Goal: Task Accomplishment & Management: Complete application form

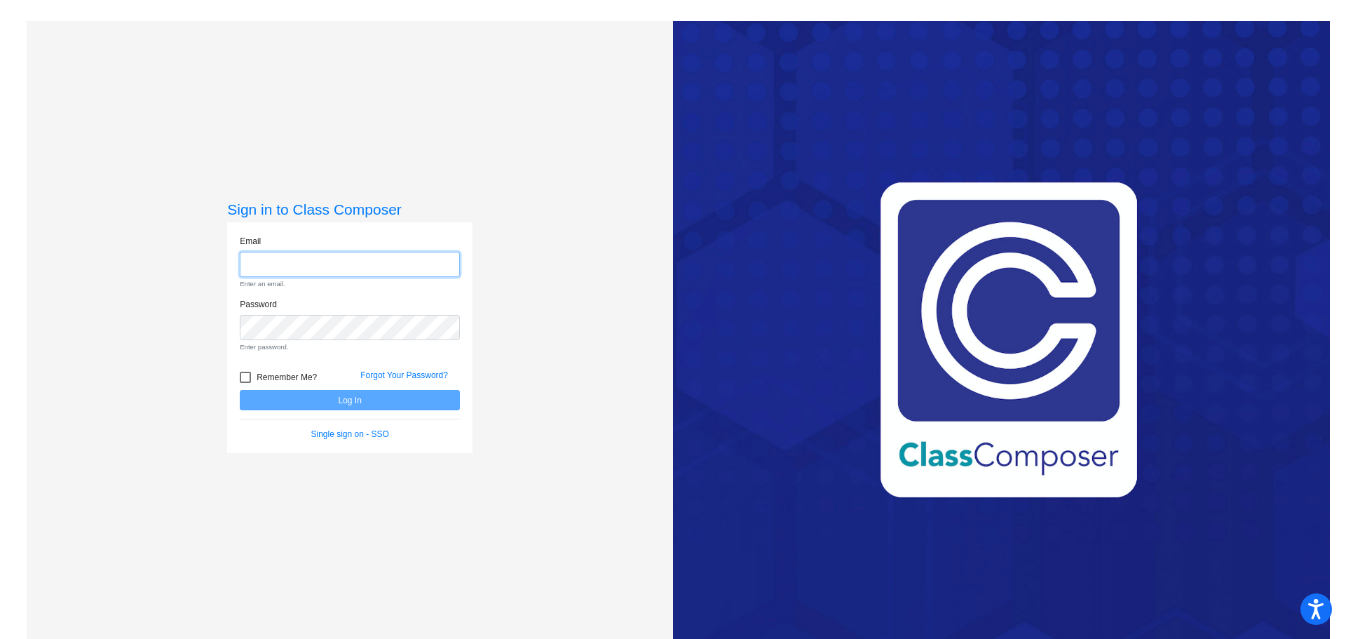
type input "[EMAIL_ADDRESS][DOMAIN_NAME]"
click at [372, 396] on form "Email [EMAIL_ADDRESS][DOMAIN_NAME] Enter an email. Password Enter password. Rem…" at bounding box center [350, 338] width 220 height 206
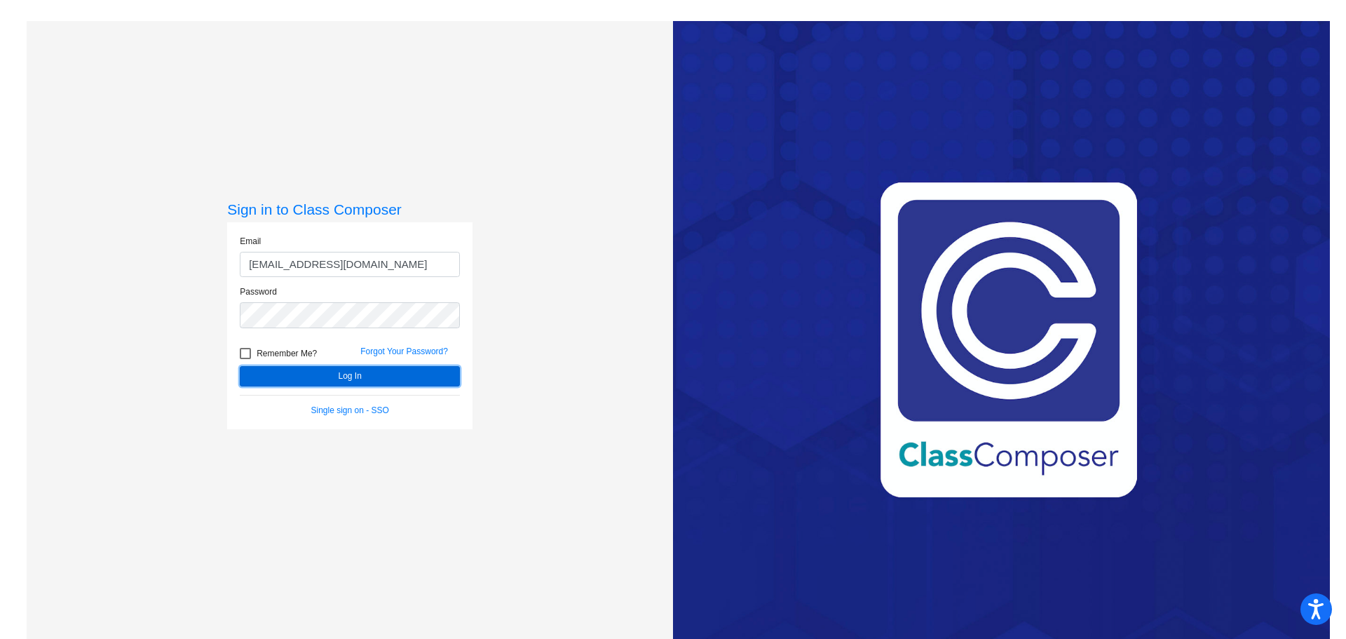
click at [357, 371] on button "Log In" at bounding box center [350, 376] width 220 height 20
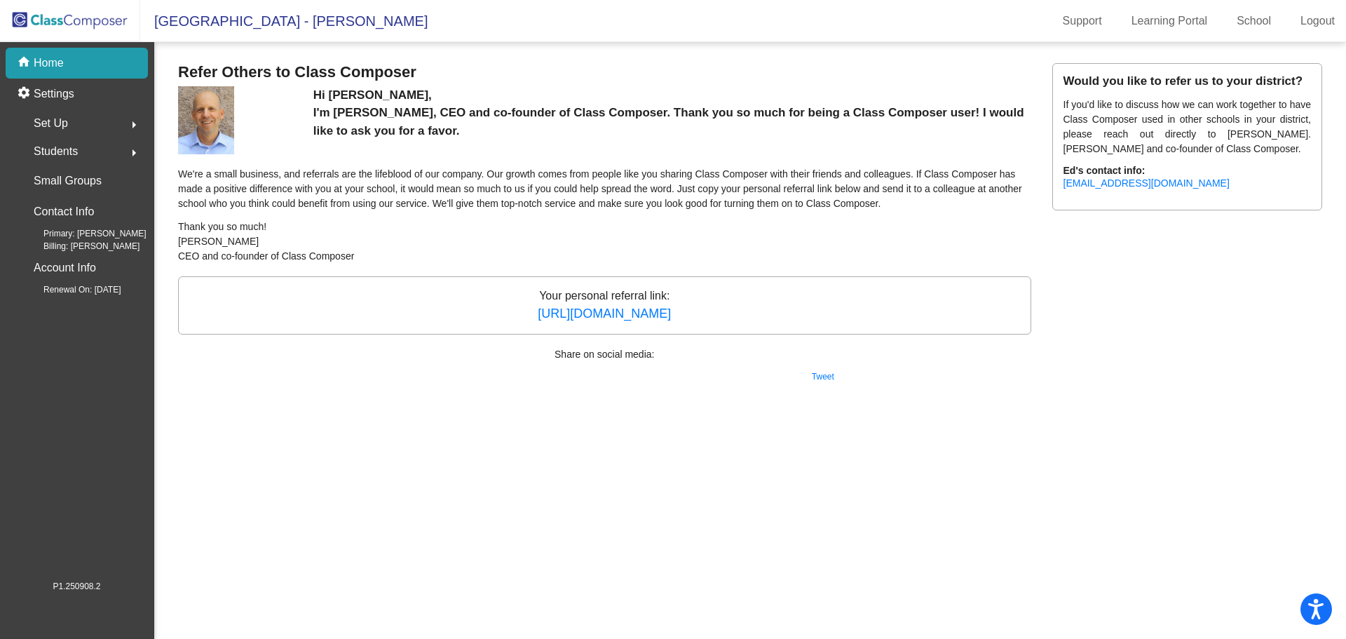
click at [76, 4] on img at bounding box center [70, 20] width 140 height 41
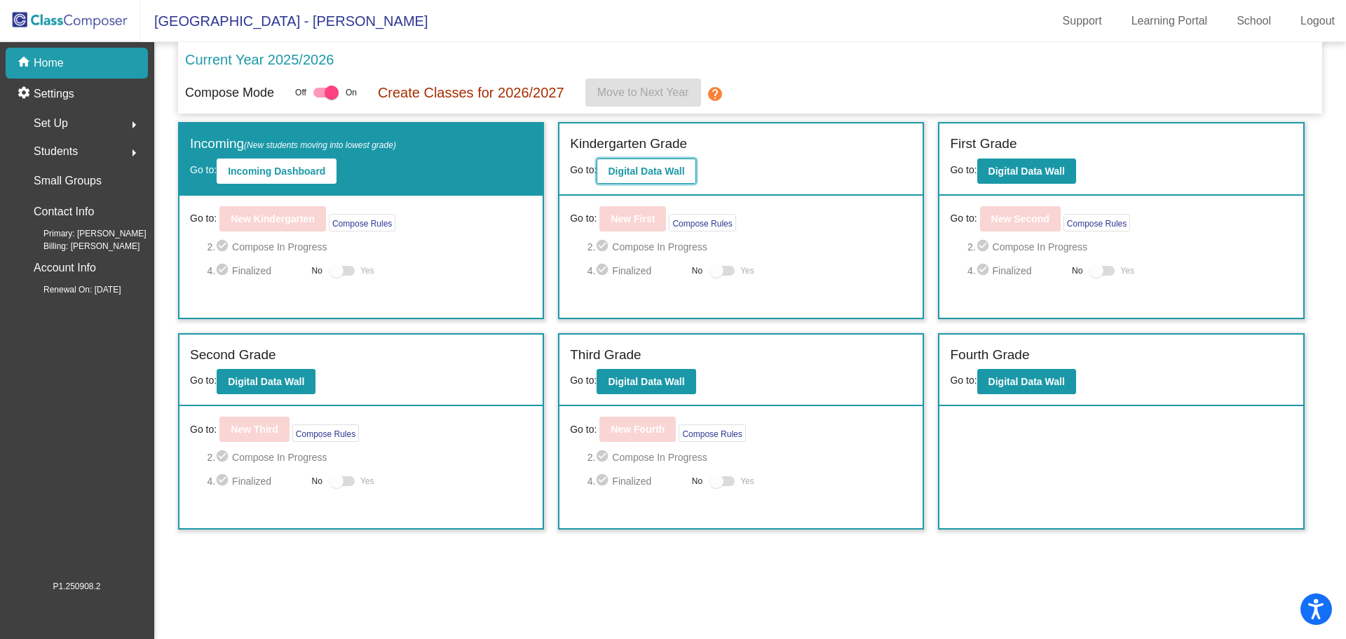
click at [654, 172] on b "Digital Data Wall" at bounding box center [646, 170] width 76 height 11
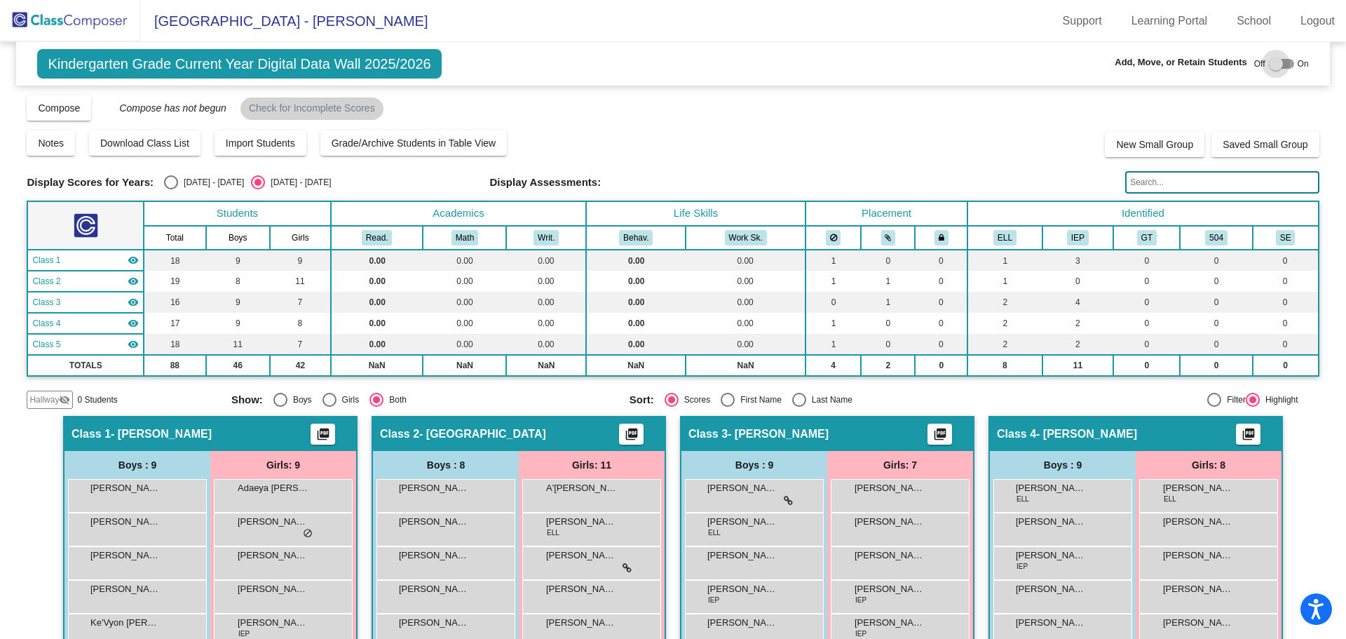
click at [1283, 62] on div at bounding box center [1281, 64] width 25 height 10
checkbox input "true"
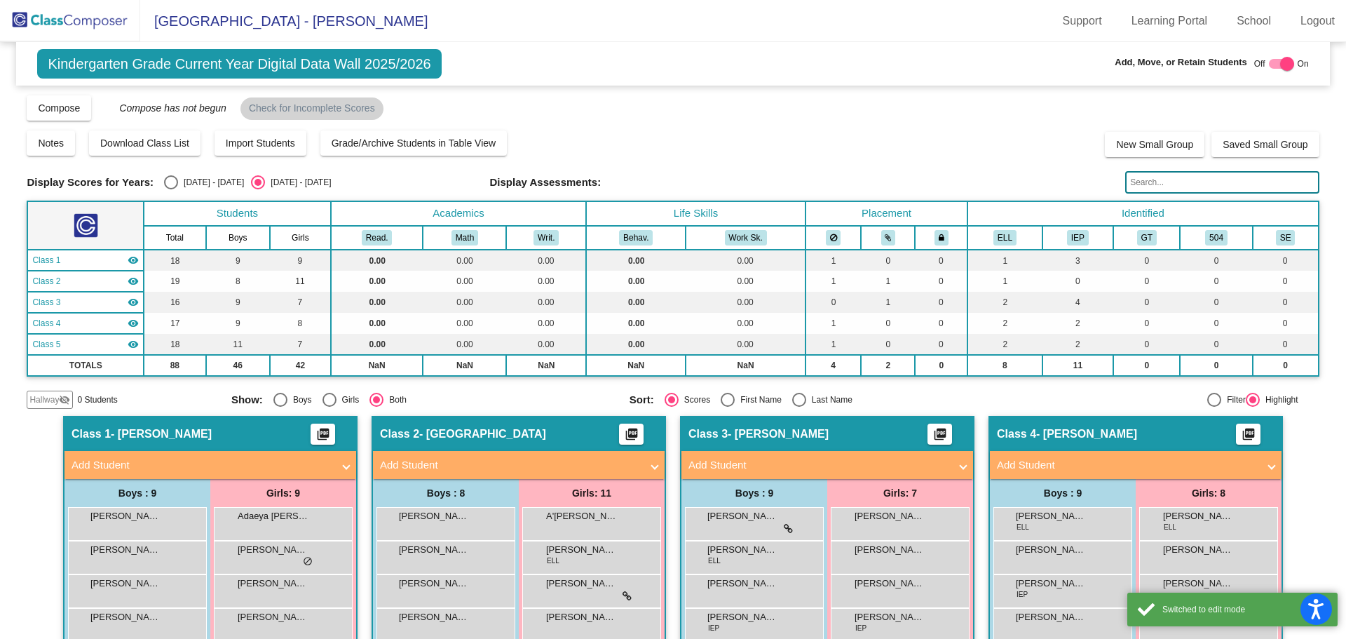
click at [61, 404] on mat-icon "visibility_off" at bounding box center [64, 399] width 11 height 11
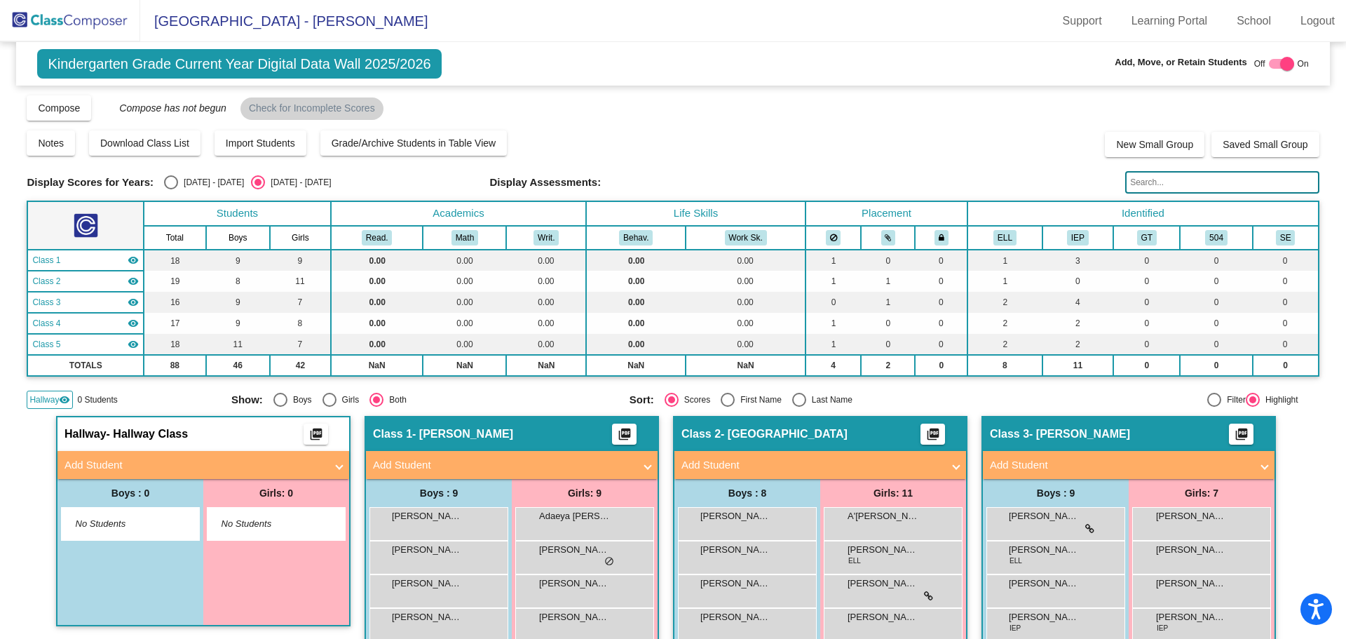
click at [202, 471] on mat-panel-title "Add Student" at bounding box center [194, 465] width 261 height 16
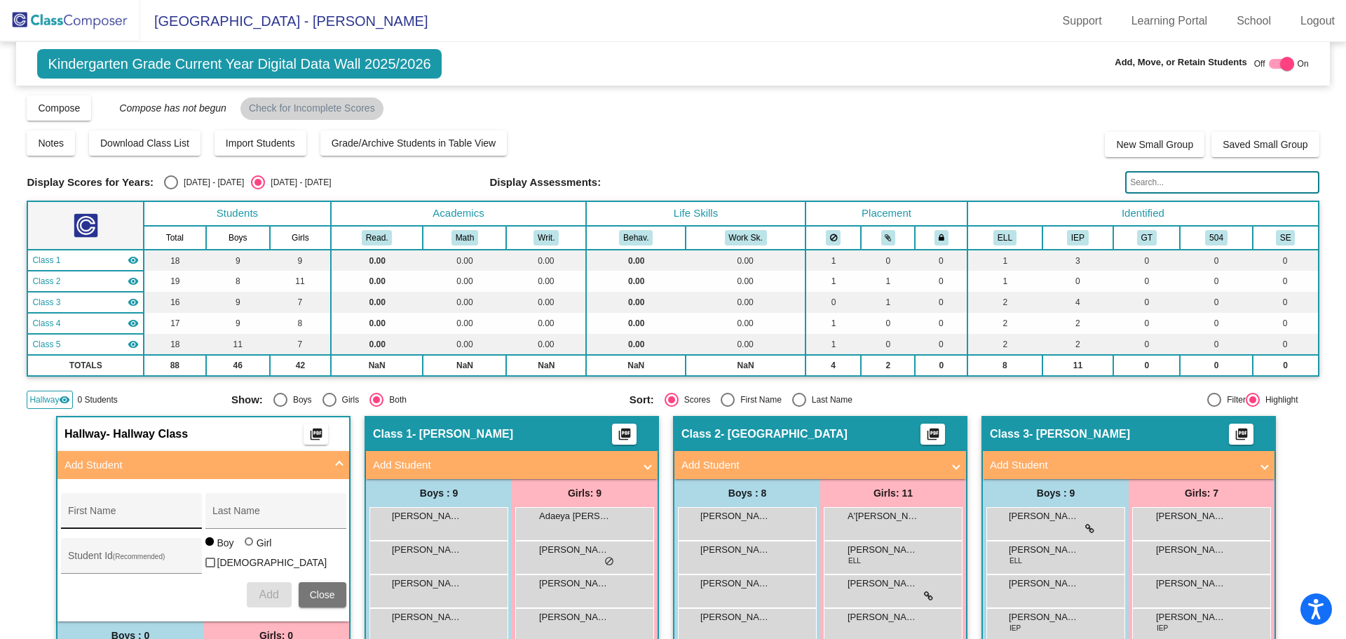
click at [144, 510] on div "First Name" at bounding box center [131, 514] width 126 height 29
type input "Kenslee"
type input "[PERSON_NAME]"
type input "100073730"
click at [251, 548] on div at bounding box center [250, 542] width 11 height 11
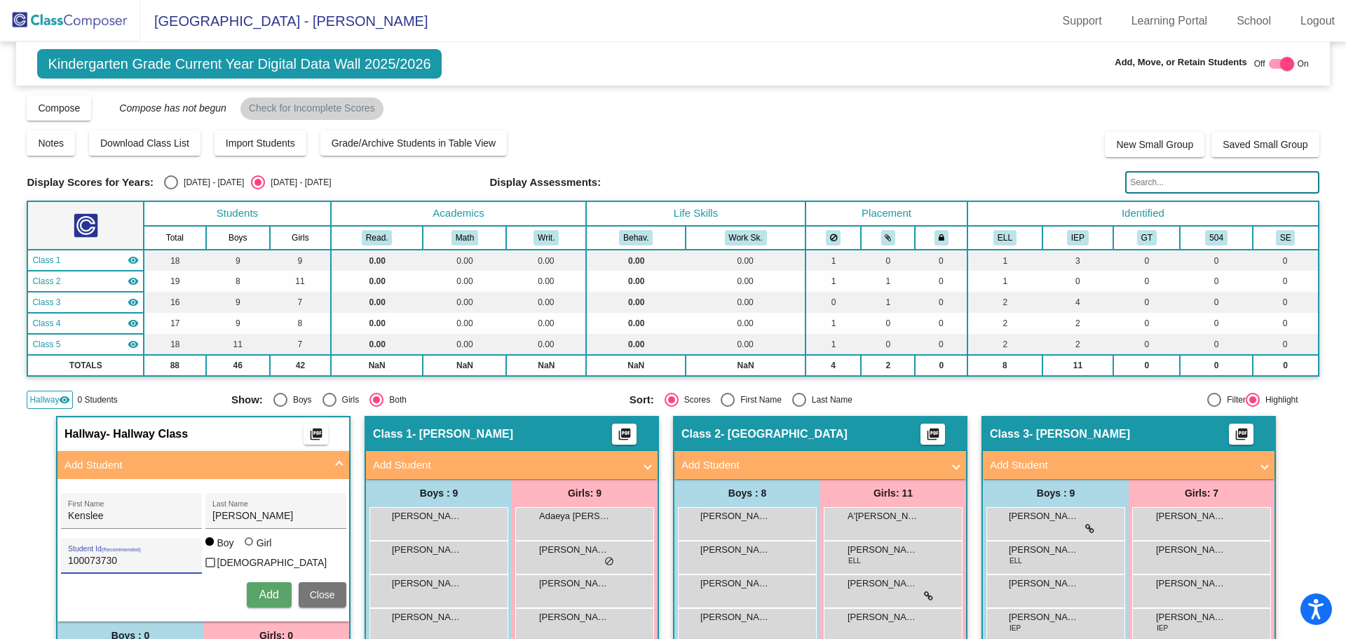
click at [250, 549] on input "Girl" at bounding box center [250, 548] width 1 height 1
radio input "true"
click at [259, 588] on span "Add" at bounding box center [269, 594] width 20 height 12
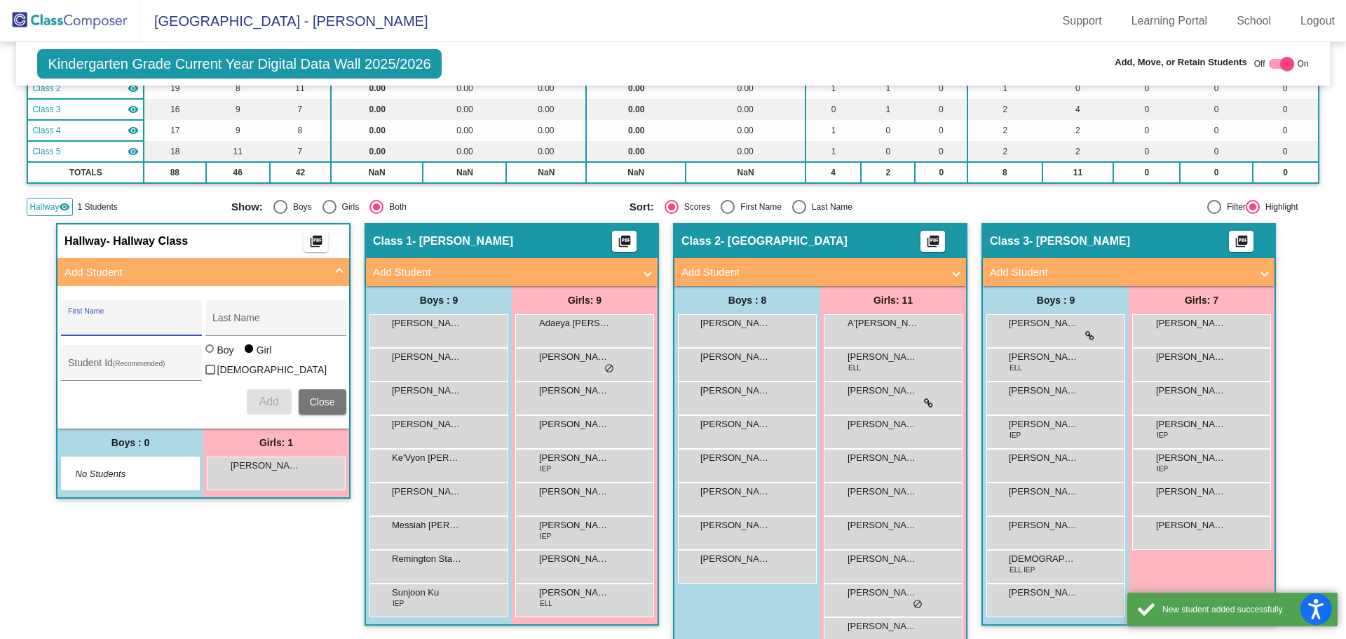
scroll to position [210, 0]
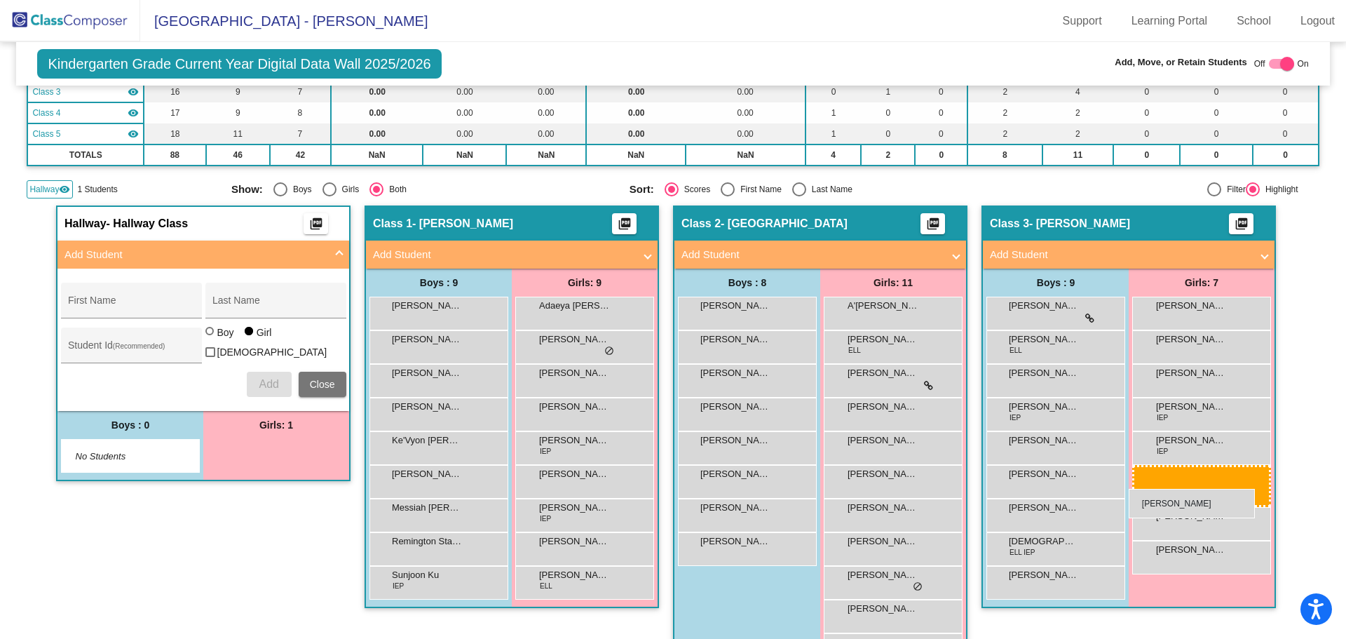
drag, startPoint x: 285, startPoint y: 455, endPoint x: 1129, endPoint y: 489, distance: 844.5
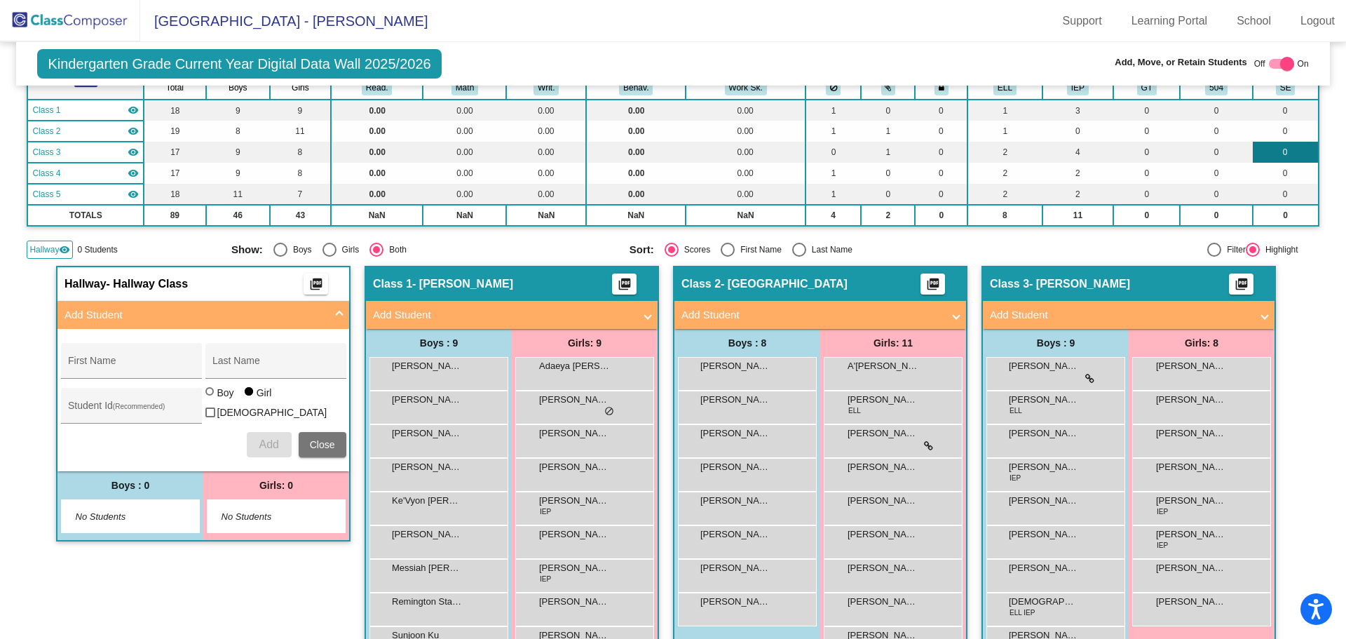
scroll to position [70, 0]
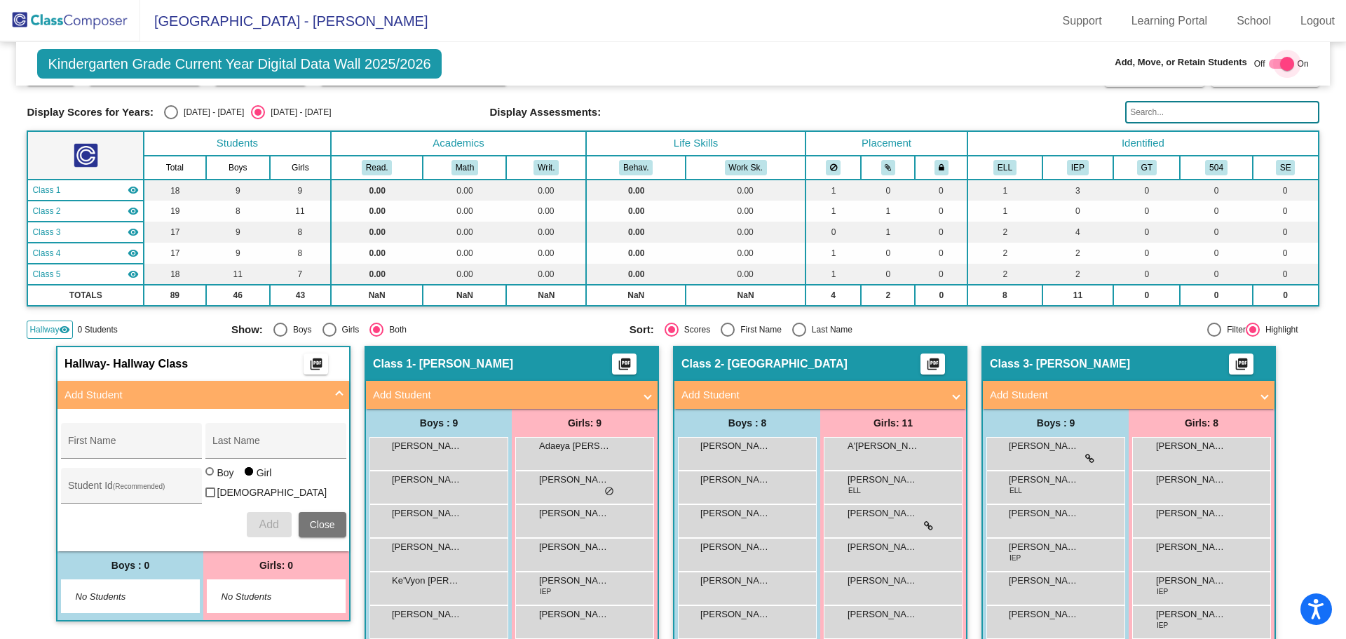
click at [1280, 60] on div at bounding box center [1287, 64] width 14 height 14
checkbox input "false"
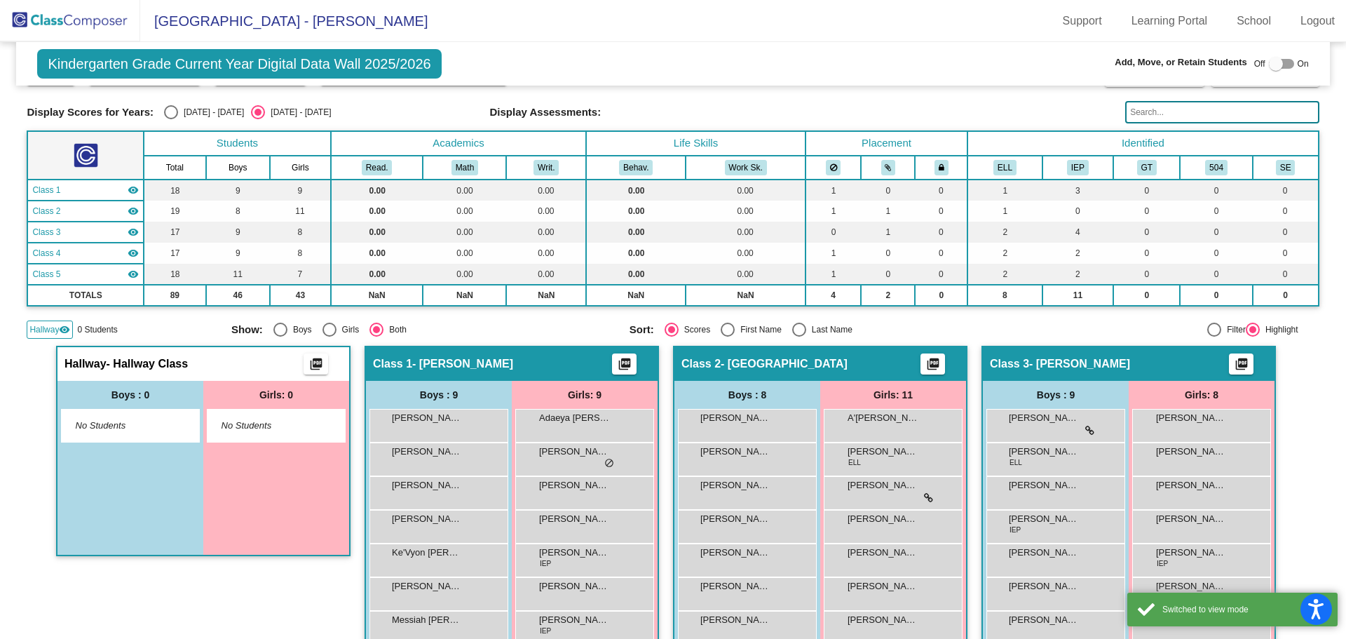
click at [50, 333] on span "Hallway" at bounding box center [43, 329] width 29 height 13
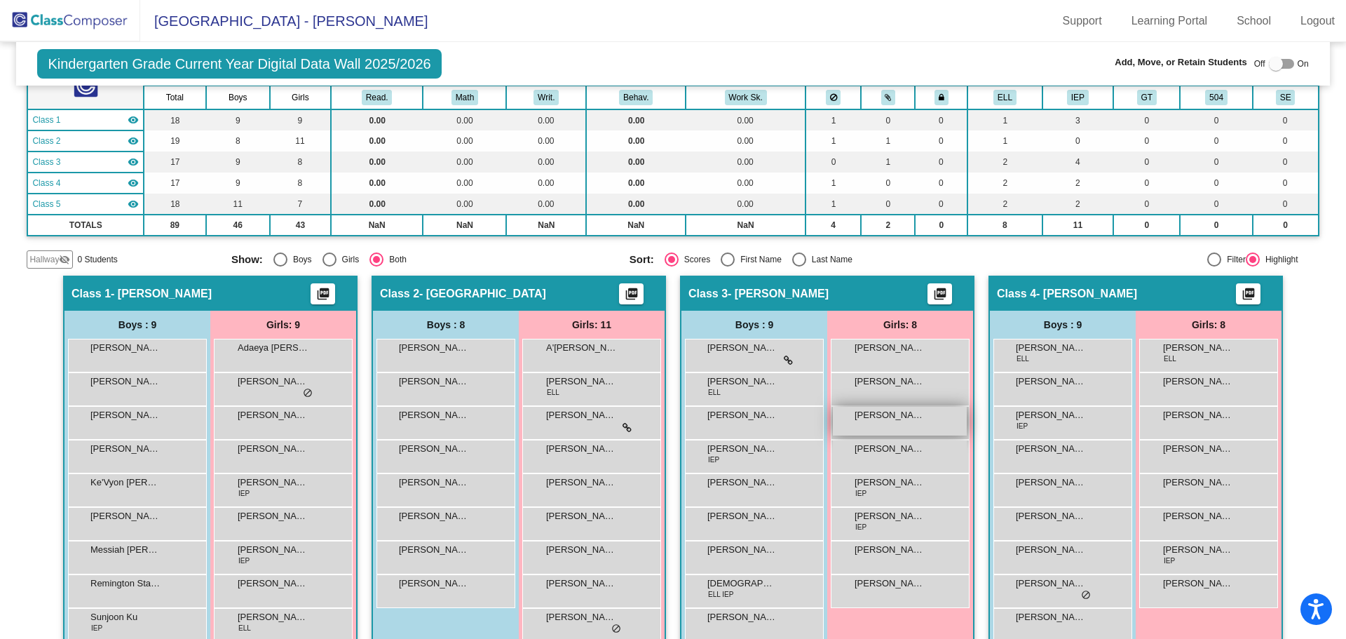
scroll to position [210, 0]
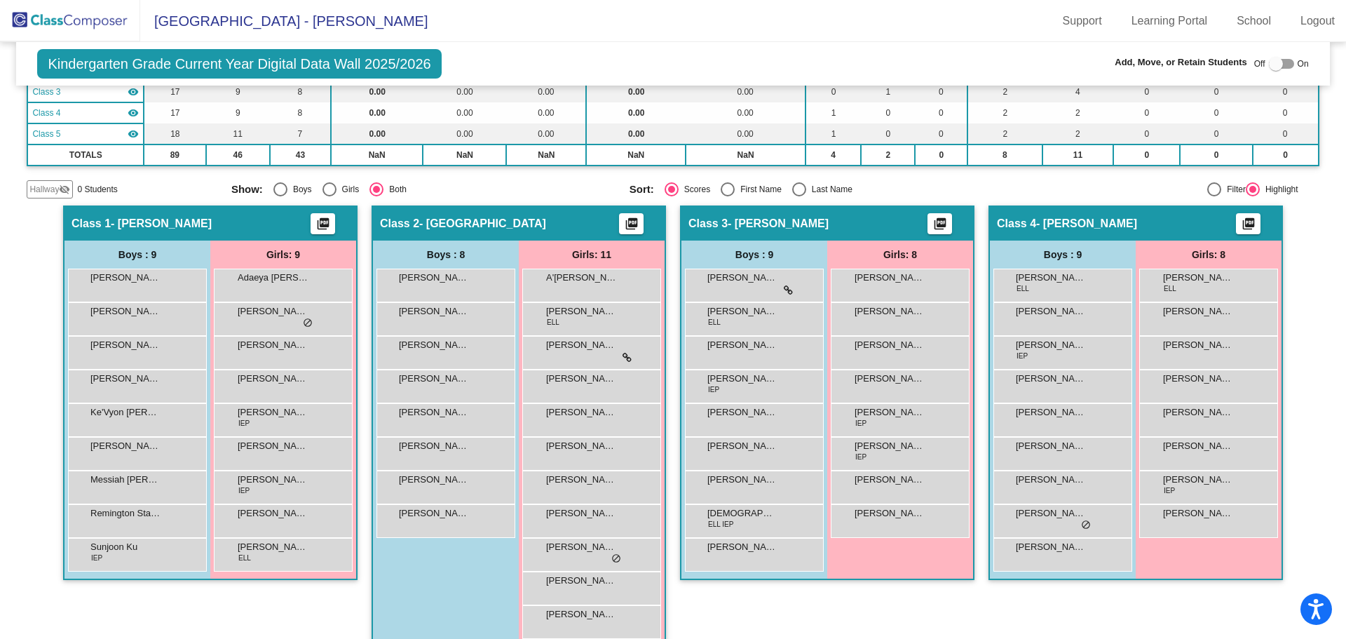
click at [806, 189] on div "Last Name" at bounding box center [829, 189] width 46 height 13
click at [799, 196] on input "Last Name" at bounding box center [798, 196] width 1 height 1
radio input "true"
click at [97, 14] on img at bounding box center [70, 20] width 140 height 41
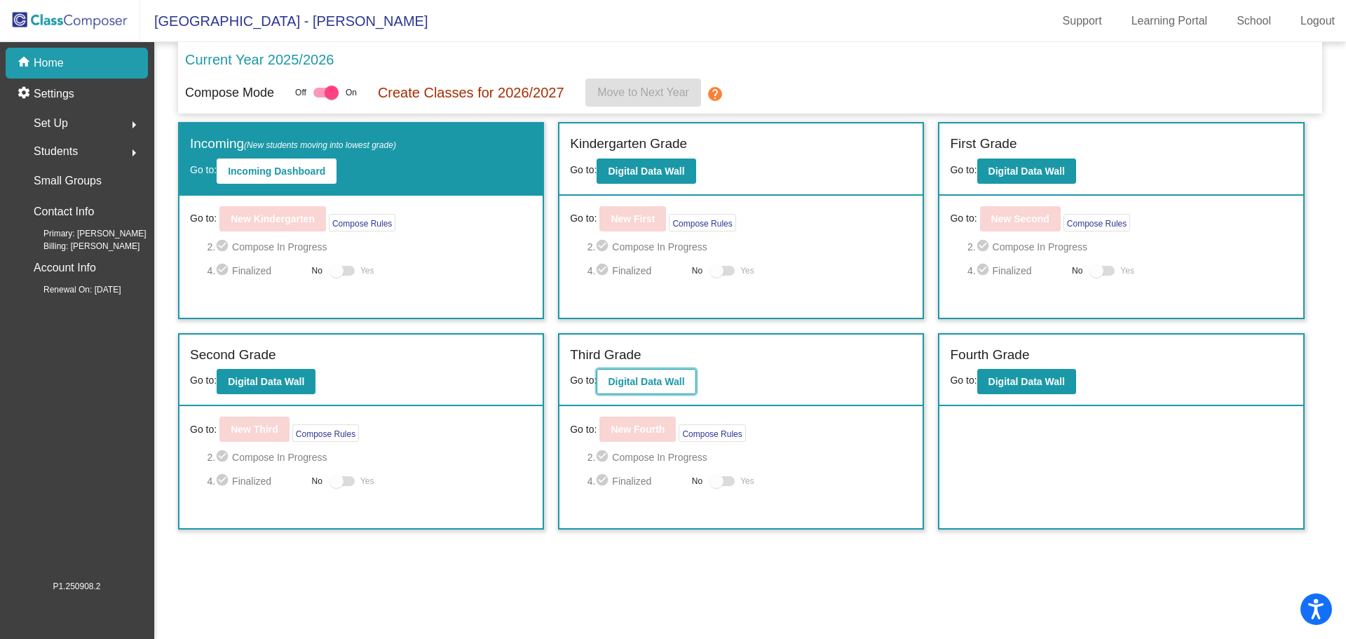
click at [627, 378] on b "Digital Data Wall" at bounding box center [646, 381] width 76 height 11
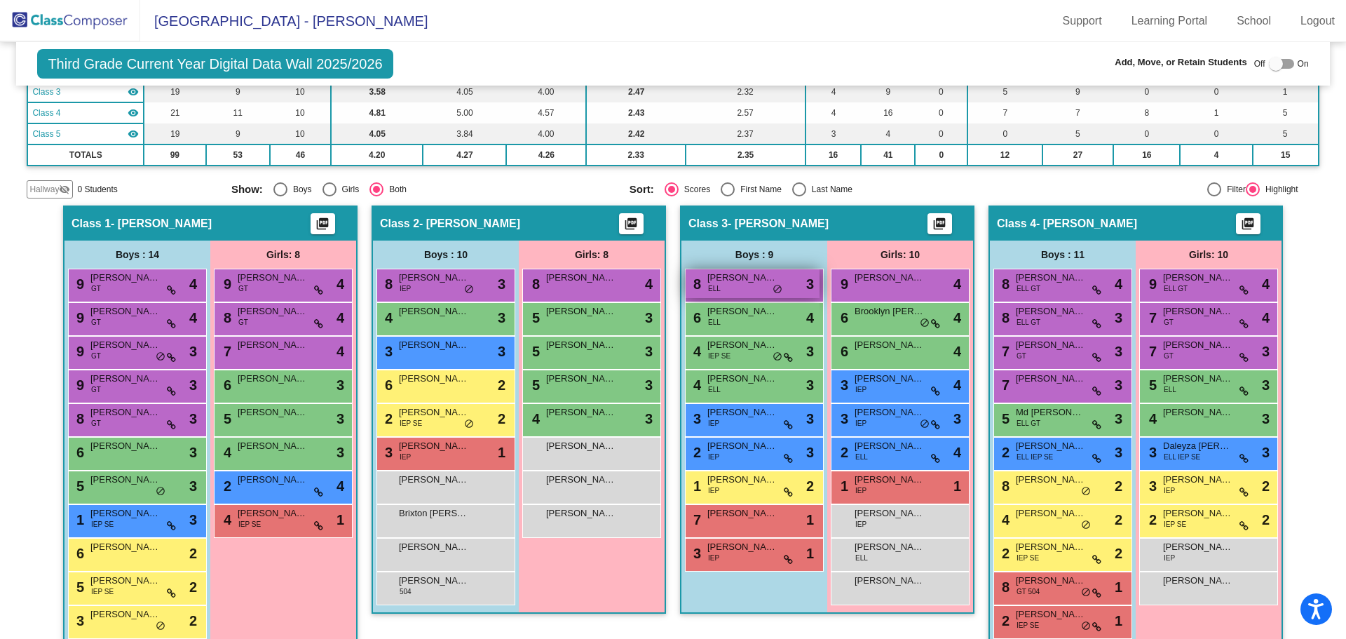
scroll to position [280, 0]
